Goal: Task Accomplishment & Management: Complete application form

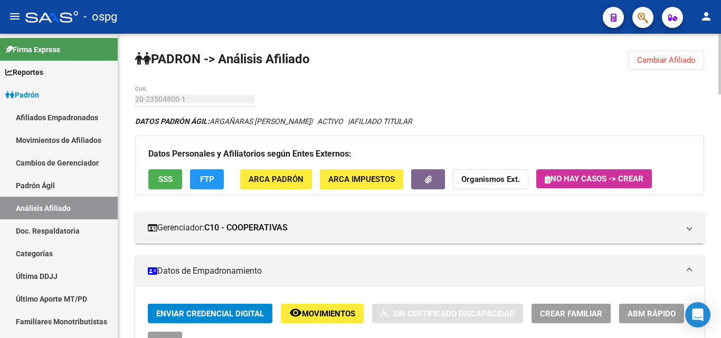
click at [687, 62] on span "Cambiar Afiliado" at bounding box center [666, 60] width 59 height 10
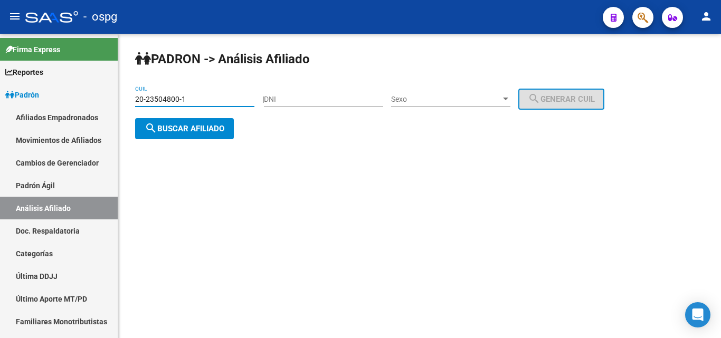
click at [188, 97] on input "20-23504800-1" at bounding box center [194, 99] width 119 height 9
drag, startPoint x: 188, startPoint y: 97, endPoint x: 123, endPoint y: 104, distance: 65.8
click at [13, 90] on mat-sidenav-container "Firma Express Reportes Ingresos Devengados Análisis Histórico Detalles Transfer…" at bounding box center [360, 186] width 721 height 305
paste input "7-28807827-6"
click at [180, 130] on span "search Buscar afiliado" at bounding box center [185, 129] width 80 height 10
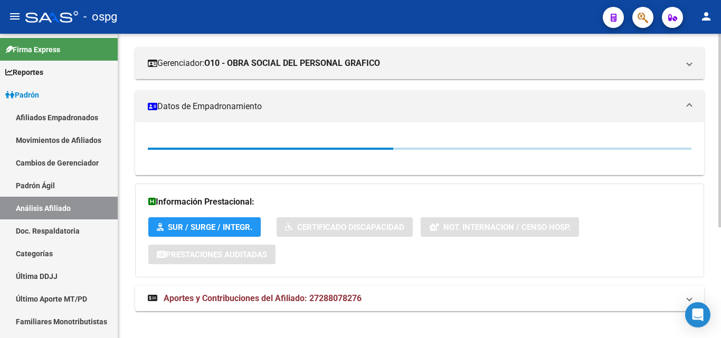
scroll to position [175, 0]
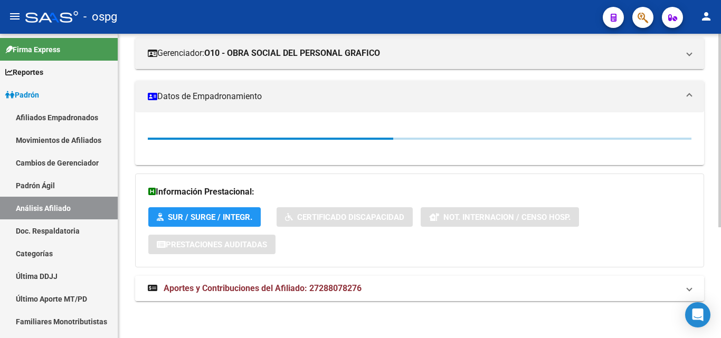
click at [284, 290] on span "Aportes y Contribuciones del Afiliado: 27288078276" at bounding box center [263, 289] width 198 height 10
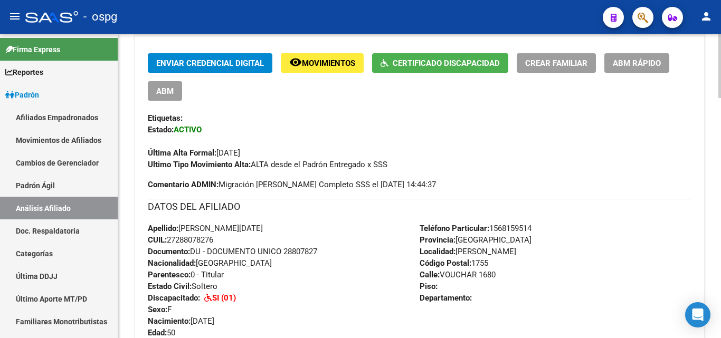
scroll to position [264, 0]
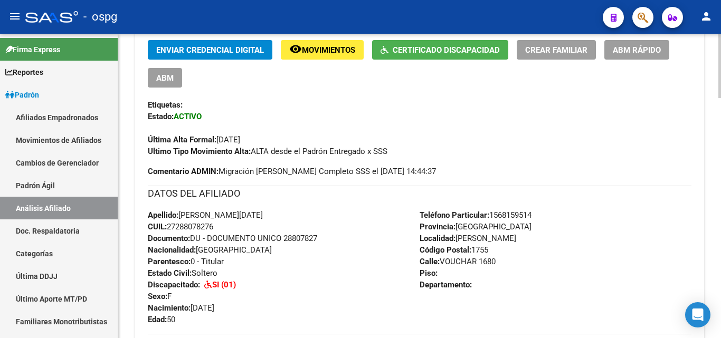
click at [449, 54] on span "Certificado Discapacidad" at bounding box center [446, 50] width 107 height 10
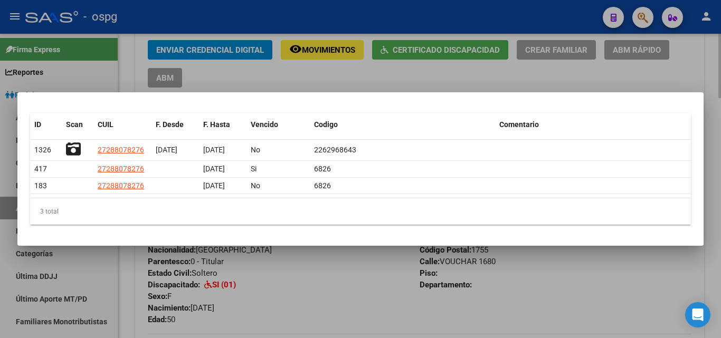
drag, startPoint x: 714, startPoint y: 159, endPoint x: 715, endPoint y: 147, distance: 12.2
click at [714, 152] on div at bounding box center [360, 169] width 721 height 338
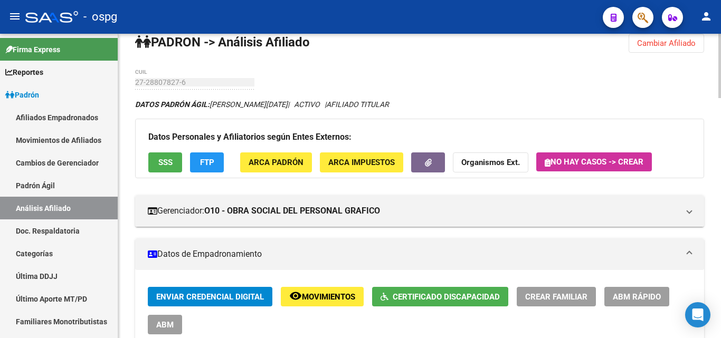
scroll to position [0, 0]
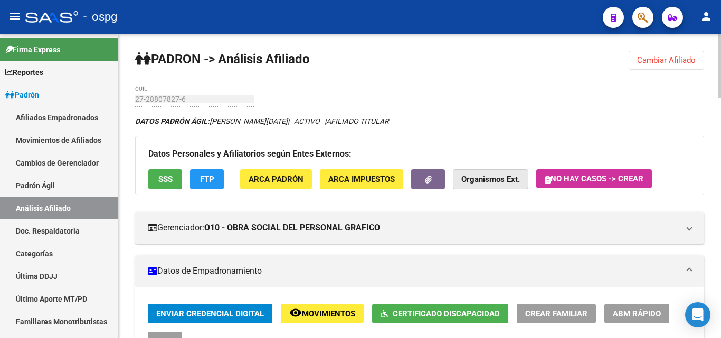
click at [495, 180] on strong "Organismos Ext." at bounding box center [490, 180] width 59 height 10
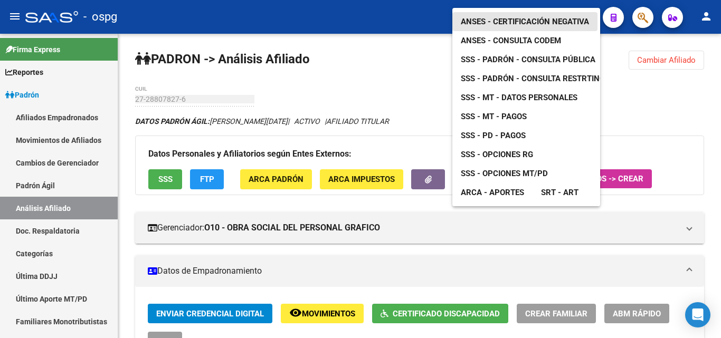
click at [552, 17] on span "ANSES - Certificación Negativa" at bounding box center [525, 22] width 128 height 10
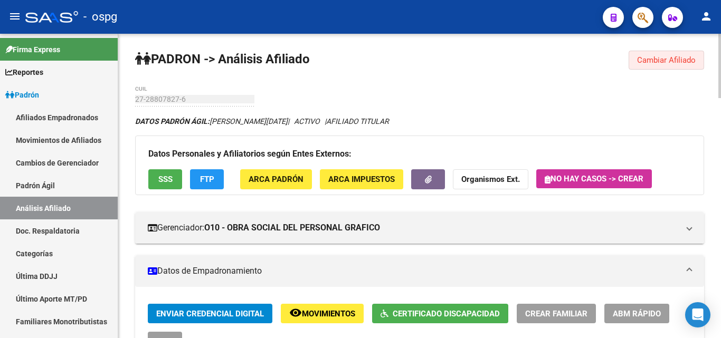
click at [685, 55] on button "Cambiar Afiliado" at bounding box center [666, 60] width 75 height 19
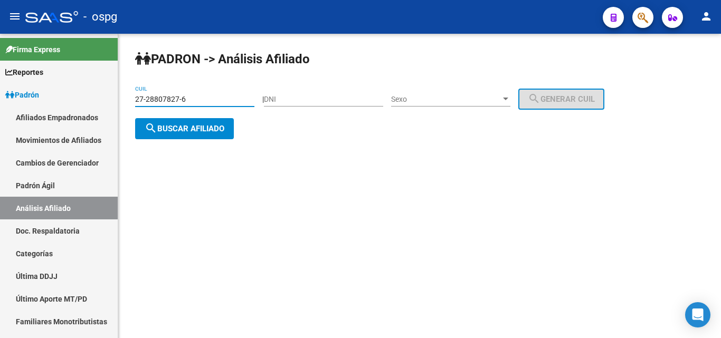
drag, startPoint x: 222, startPoint y: 100, endPoint x: 165, endPoint y: 103, distance: 57.1
click at [92, 98] on mat-sidenav-container "Firma Express Reportes Ingresos Devengados Análisis Histórico Detalles Transfer…" at bounding box center [360, 186] width 721 height 305
paste input "3-29281344-9"
type input "23-29281344-9"
click at [196, 131] on span "search Buscar afiliado" at bounding box center [185, 129] width 80 height 10
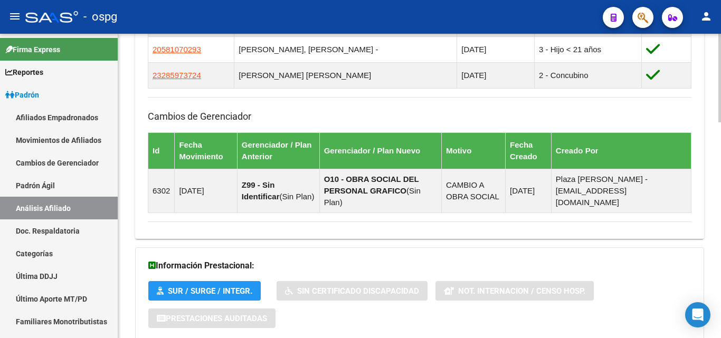
scroll to position [742, 0]
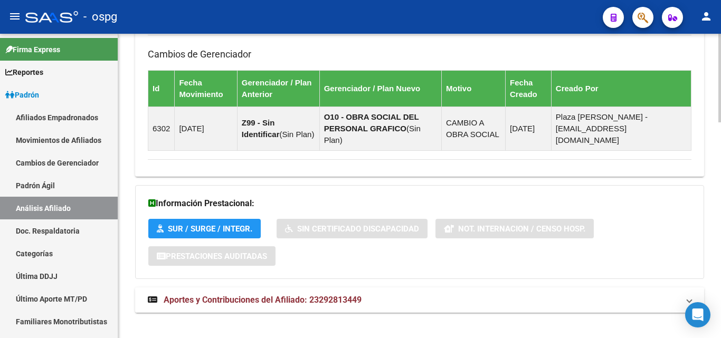
click at [459, 295] on mat-panel-title "Aportes y Contribuciones del Afiliado: 23292813449" at bounding box center [413, 301] width 531 height 12
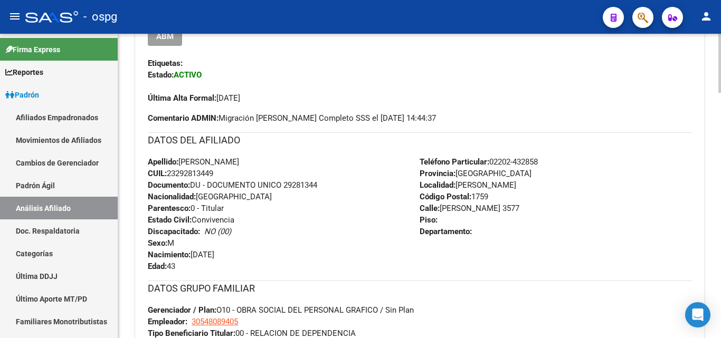
scroll to position [161, 0]
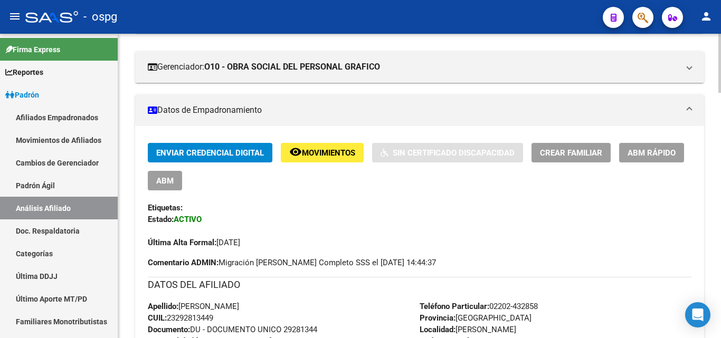
click at [596, 158] on button "Crear Familiar" at bounding box center [571, 153] width 79 height 20
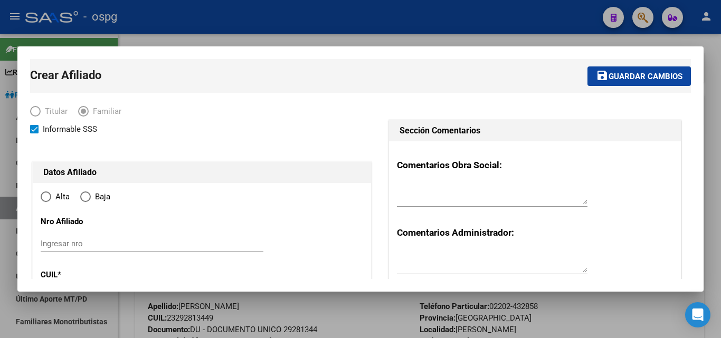
type input "[PERSON_NAME]"
type input "1759"
type input "[PERSON_NAME]"
type input "3577"
radio input "true"
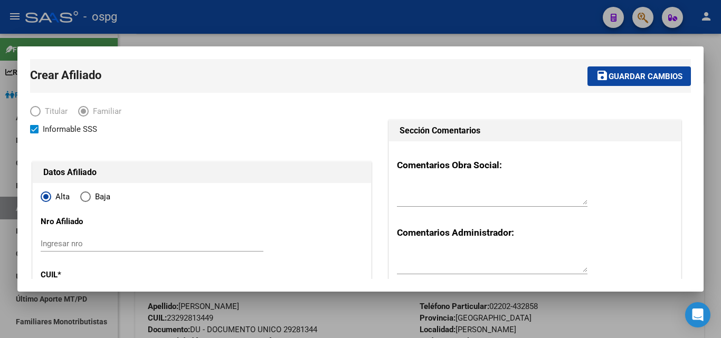
type input "30-54808940-5"
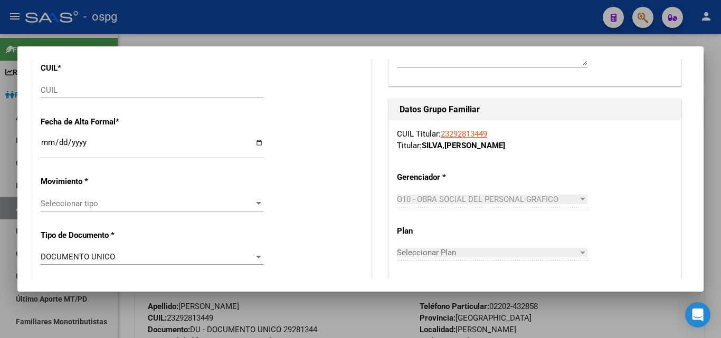
scroll to position [211, 0]
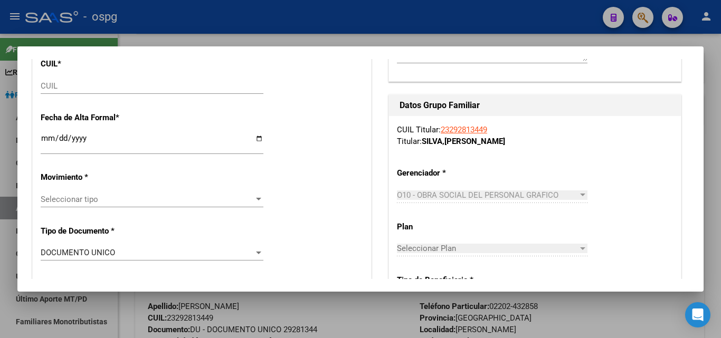
click at [74, 84] on input "CUIL" at bounding box center [152, 86] width 223 height 10
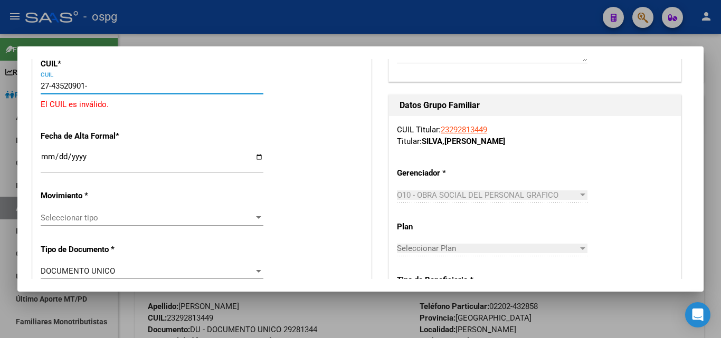
type input "27-43520901-2"
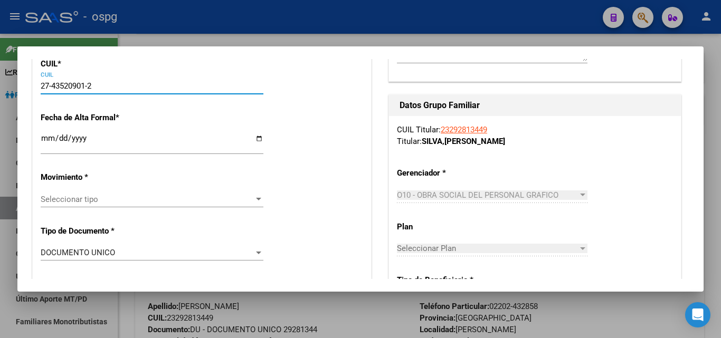
type input "43520901"
type input "[PERSON_NAME]"
type input "[DATE]"
type input "[PERSON_NAME]"
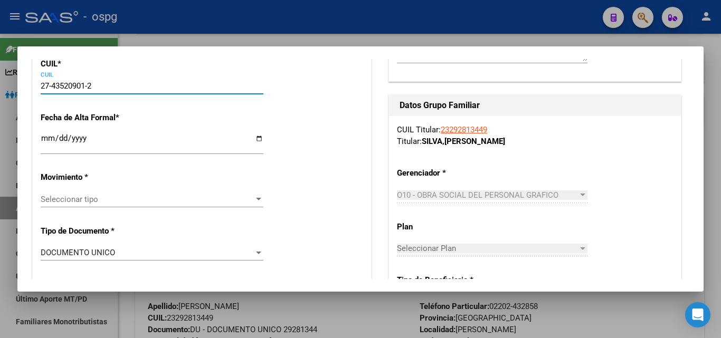
type input "[PERSON_NAME]"
type input "3577"
type input "27-43520901-2"
click at [52, 134] on input "Ingresar fecha" at bounding box center [152, 142] width 223 height 17
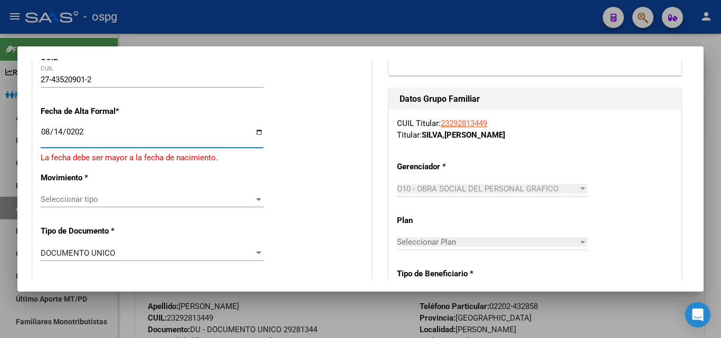
type input "[DATE]"
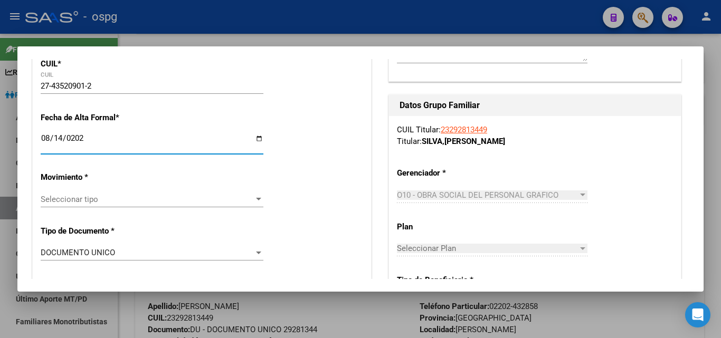
click at [213, 205] on div "Seleccionar tipo Seleccionar tipo" at bounding box center [152, 200] width 223 height 16
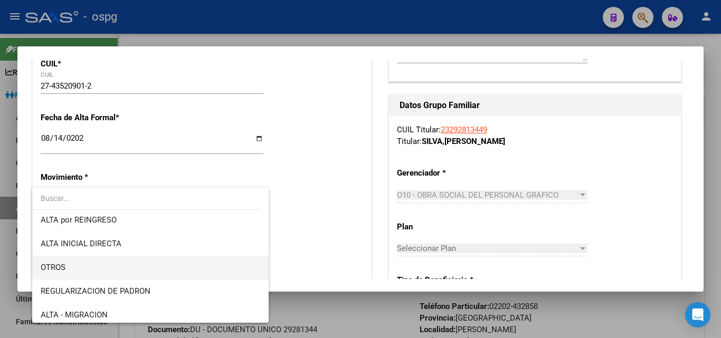
scroll to position [106, 0]
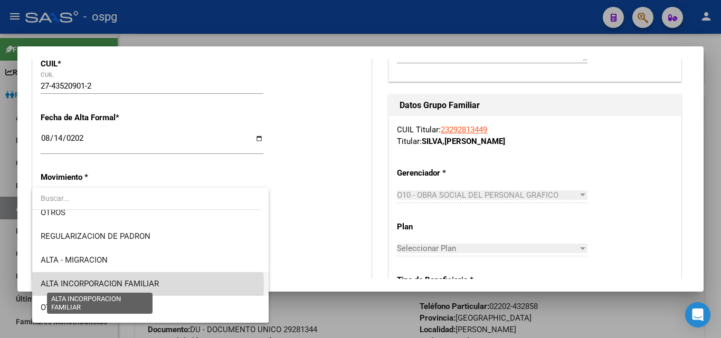
click at [148, 286] on span "ALTA INCORPORACION FAMILIAR" at bounding box center [100, 284] width 118 height 10
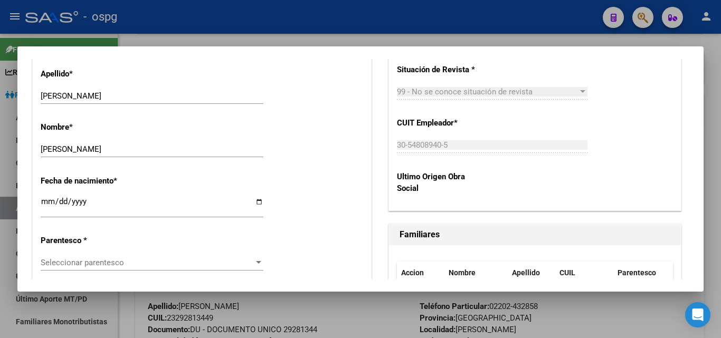
scroll to position [528, 0]
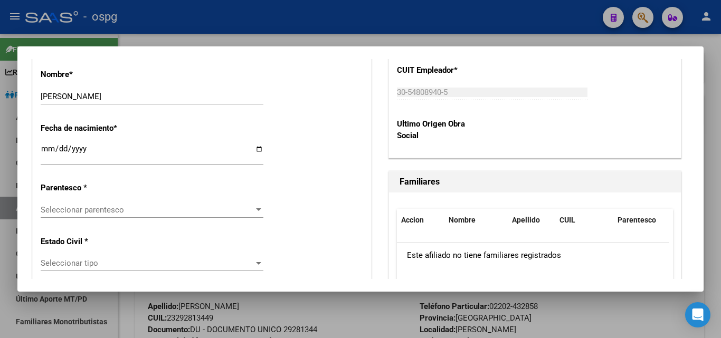
click at [218, 209] on span "Seleccionar parentesco" at bounding box center [147, 210] width 213 height 10
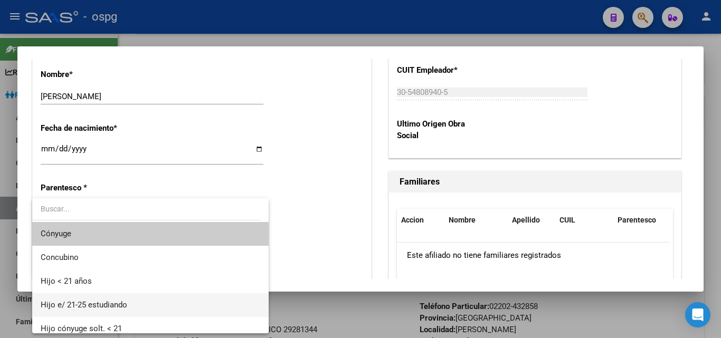
click at [152, 309] on span "Hijo e/ 21-25 estudiando" at bounding box center [151, 306] width 220 height 24
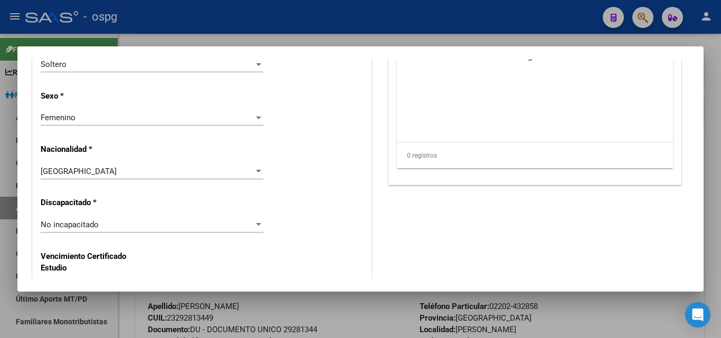
scroll to position [792, 0]
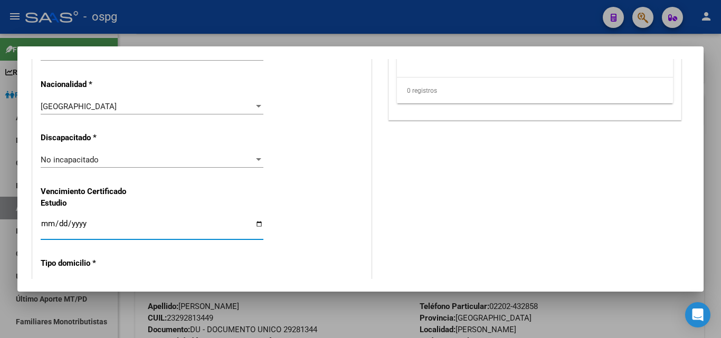
click at [50, 227] on input "Ingresar fecha" at bounding box center [152, 228] width 223 height 17
type input "[DATE]"
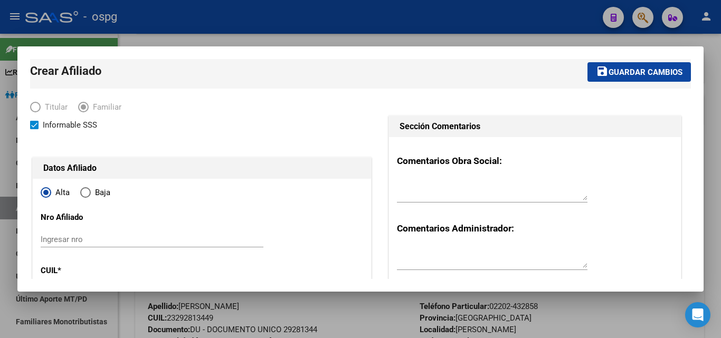
scroll to position [0, 0]
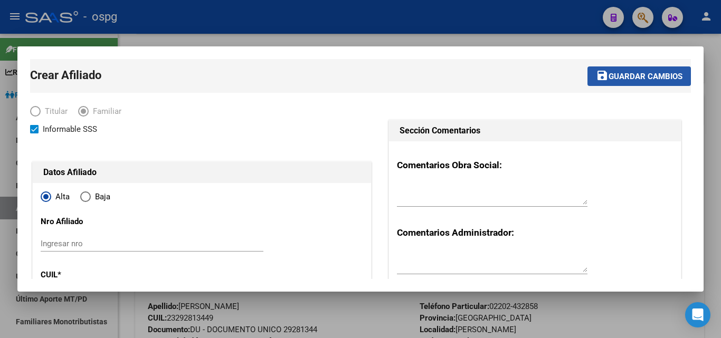
click at [643, 83] on button "save Guardar cambios" at bounding box center [639, 77] width 103 height 20
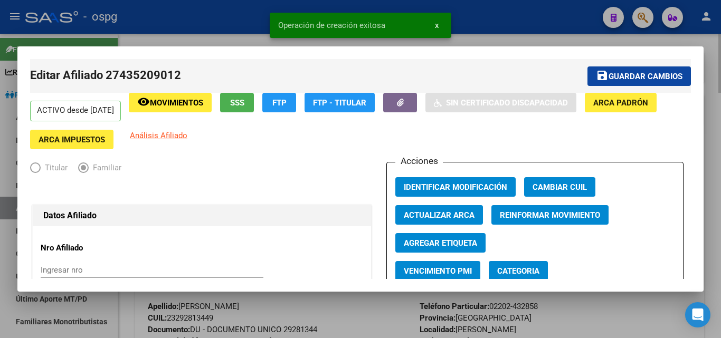
drag, startPoint x: 721, startPoint y: 143, endPoint x: 714, endPoint y: 147, distance: 7.3
click at [721, 144] on div at bounding box center [360, 169] width 721 height 338
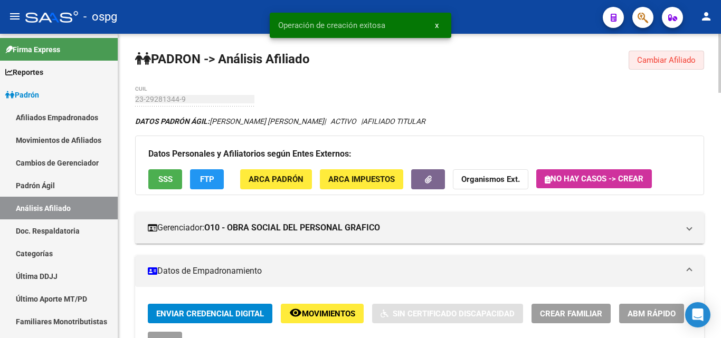
drag, startPoint x: 685, startPoint y: 62, endPoint x: 273, endPoint y: 145, distance: 420.1
click at [683, 62] on span "Cambiar Afiliado" at bounding box center [666, 60] width 59 height 10
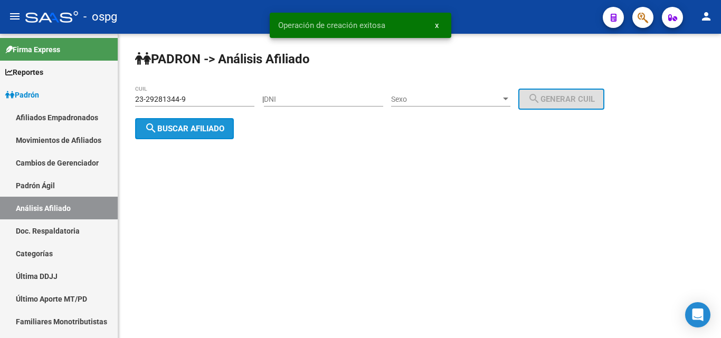
click at [196, 130] on span "search Buscar afiliado" at bounding box center [185, 129] width 80 height 10
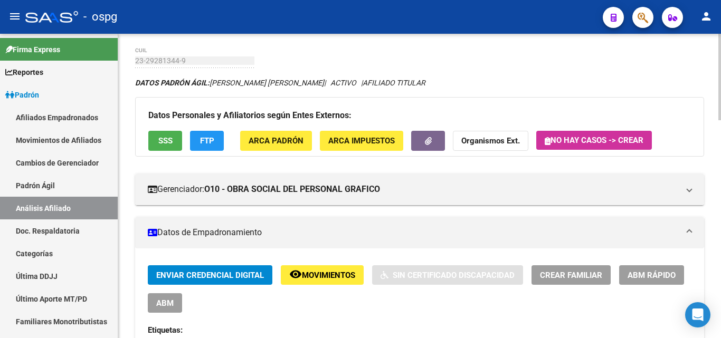
scroll to position [264, 0]
